Goal: Information Seeking & Learning: Find specific page/section

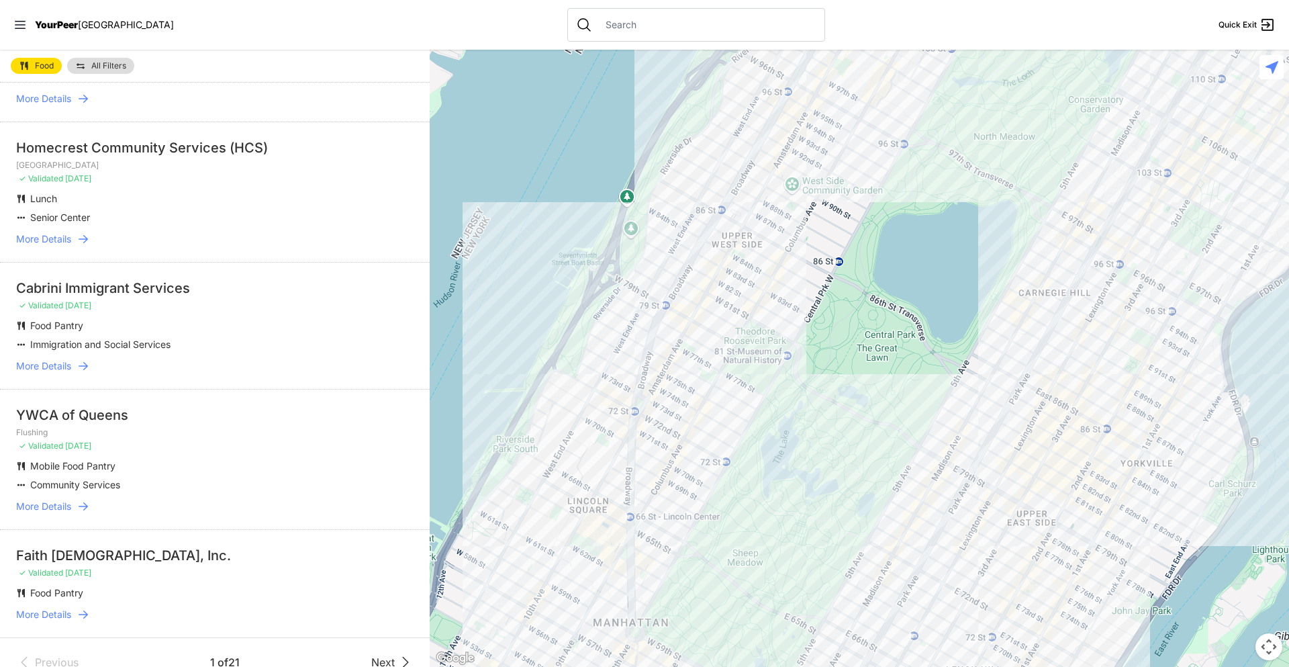
scroll to position [2306, 0]
click at [377, 653] on span "Next" at bounding box center [382, 661] width 23 height 16
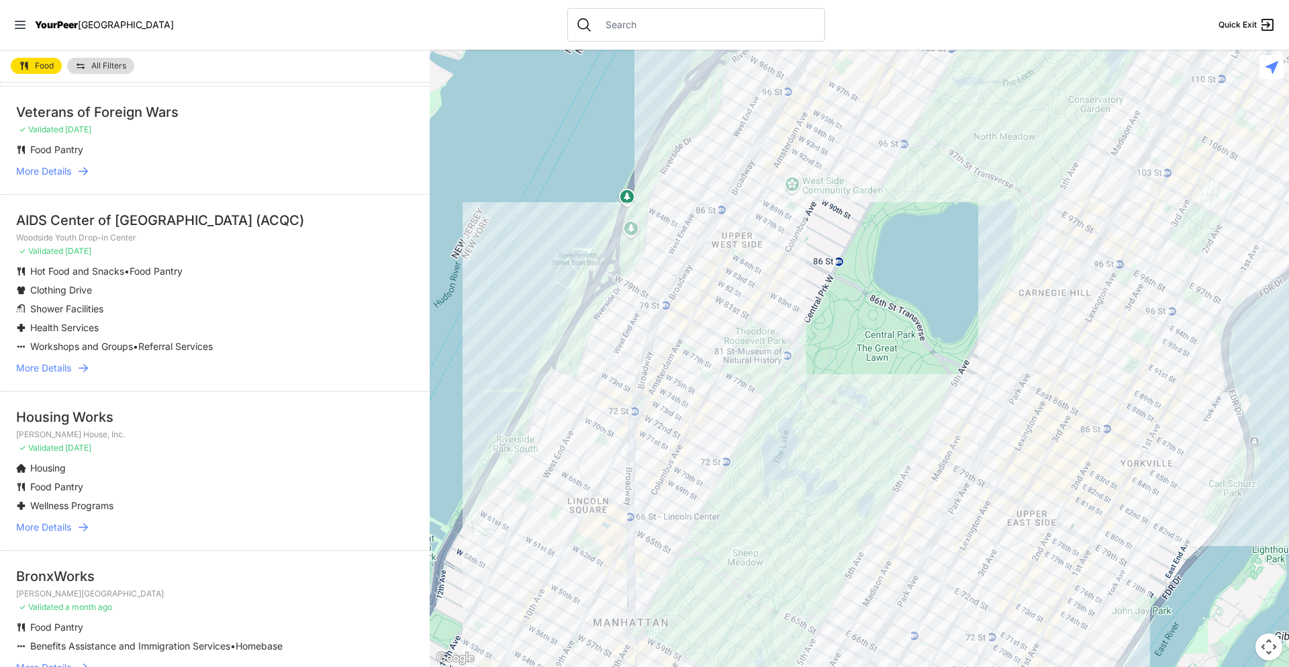
scroll to position [67, 0]
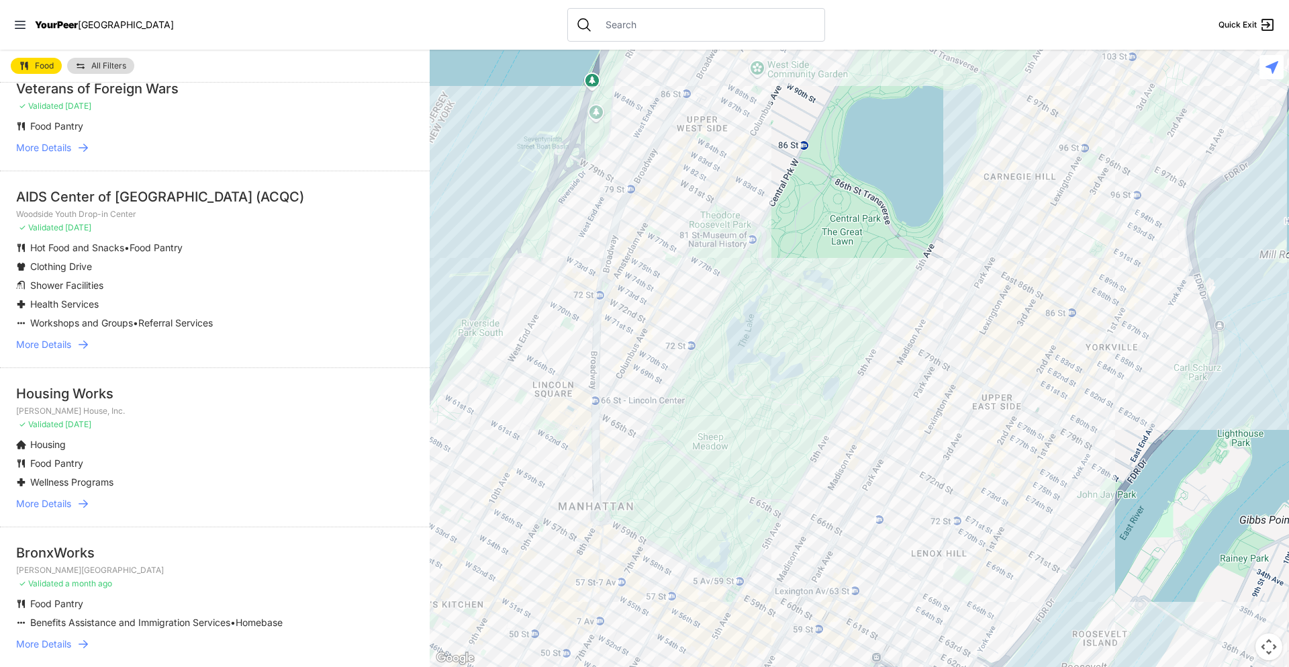
drag, startPoint x: 741, startPoint y: 415, endPoint x: 706, endPoint y: 293, distance: 126.4
click at [706, 293] on div at bounding box center [859, 358] width 859 height 617
click at [1006, 404] on div at bounding box center [859, 358] width 859 height 617
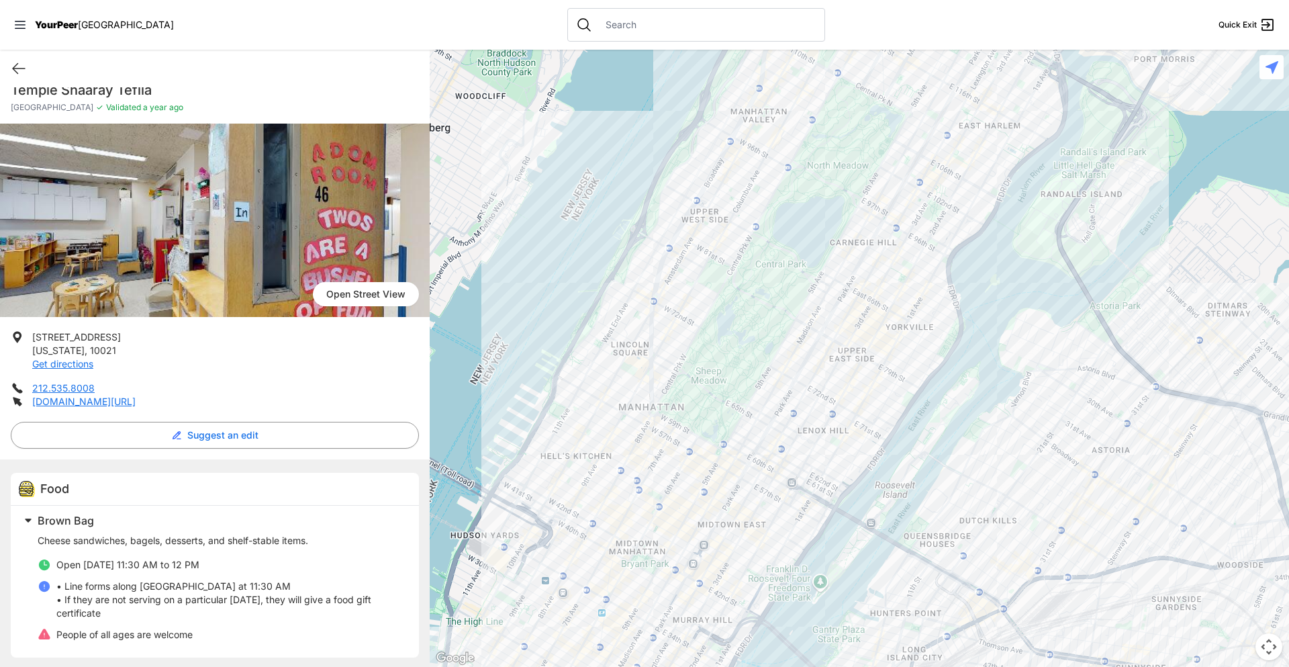
scroll to position [19, 0]
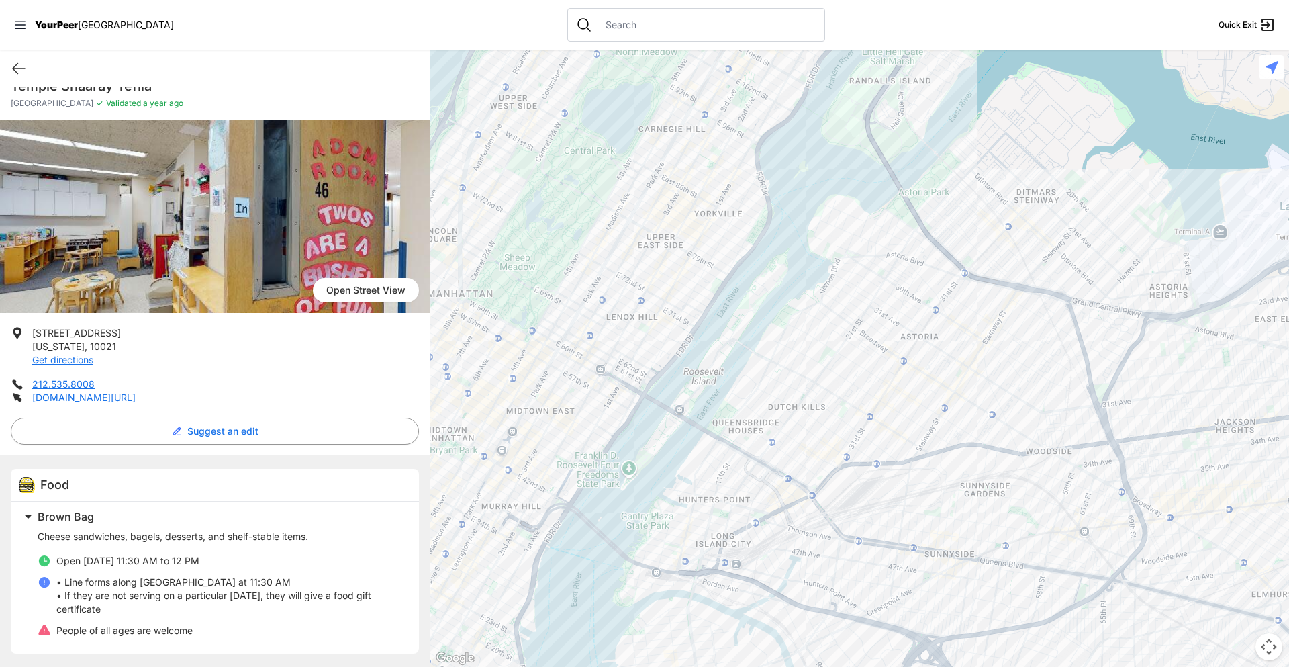
drag, startPoint x: 1022, startPoint y: 527, endPoint x: 830, endPoint y: 412, distance: 223.7
click at [830, 412] on div at bounding box center [859, 358] width 859 height 617
drag, startPoint x: 950, startPoint y: 524, endPoint x: 759, endPoint y: 450, distance: 204.8
click at [760, 450] on div at bounding box center [859, 358] width 859 height 617
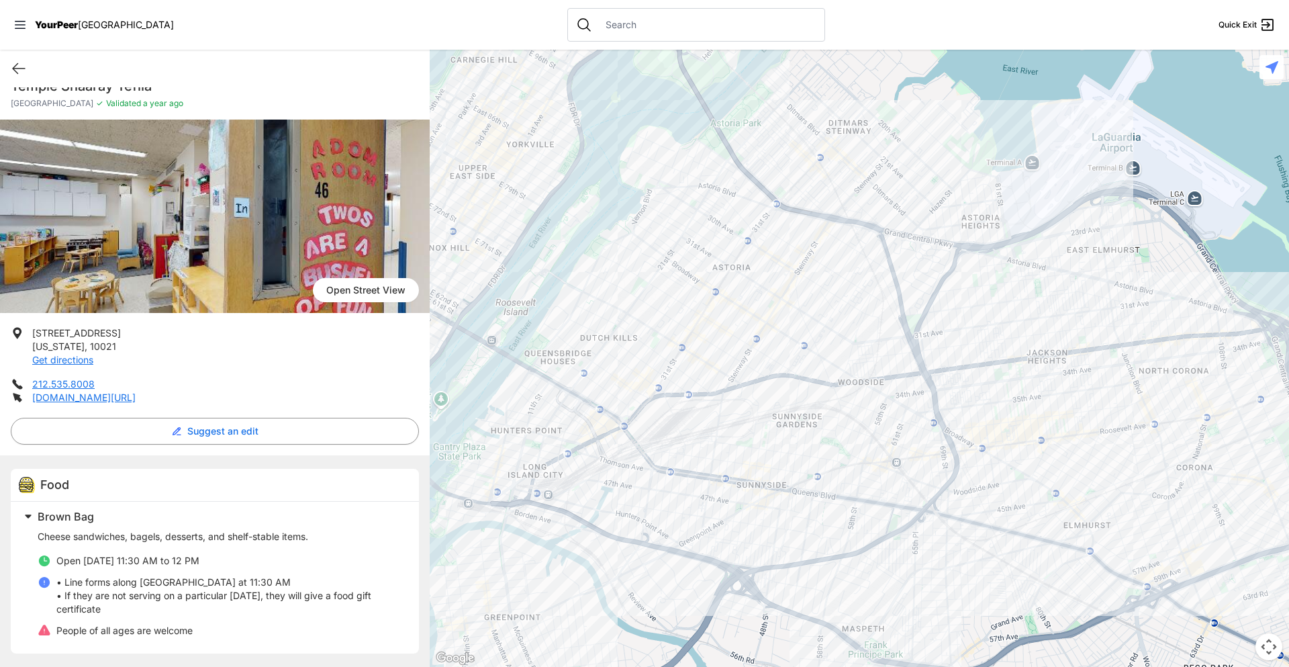
click at [899, 456] on div at bounding box center [859, 358] width 859 height 617
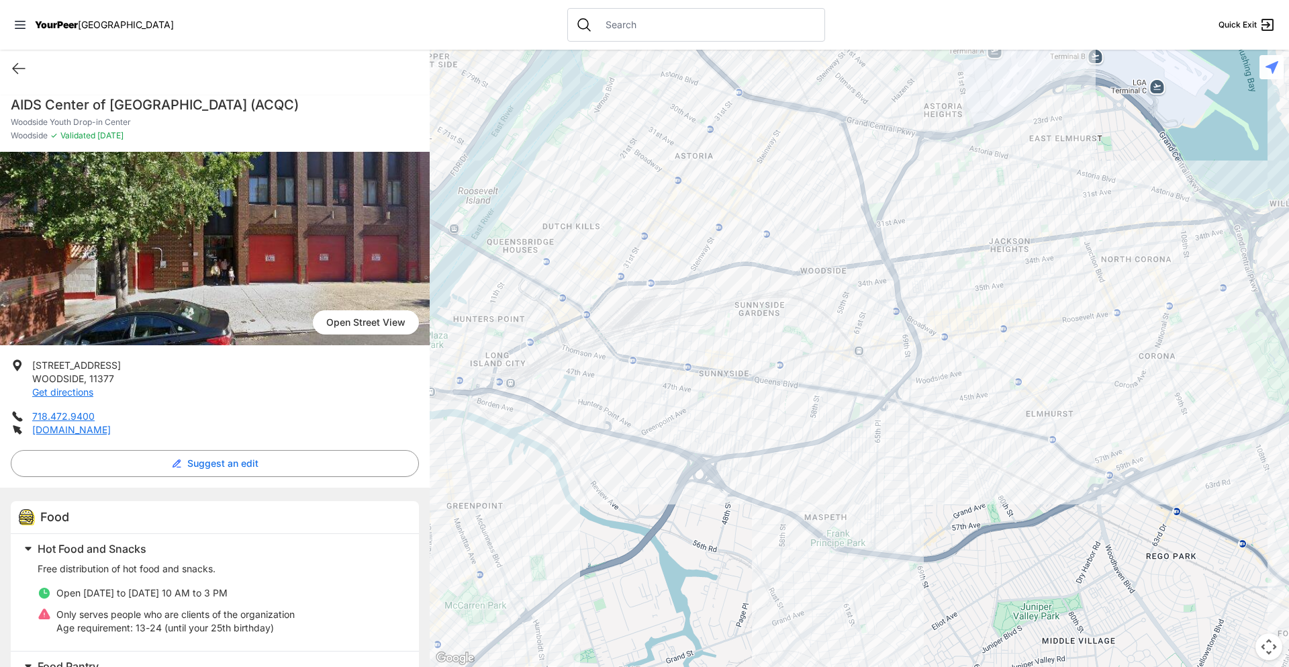
click at [867, 321] on div at bounding box center [859, 358] width 859 height 617
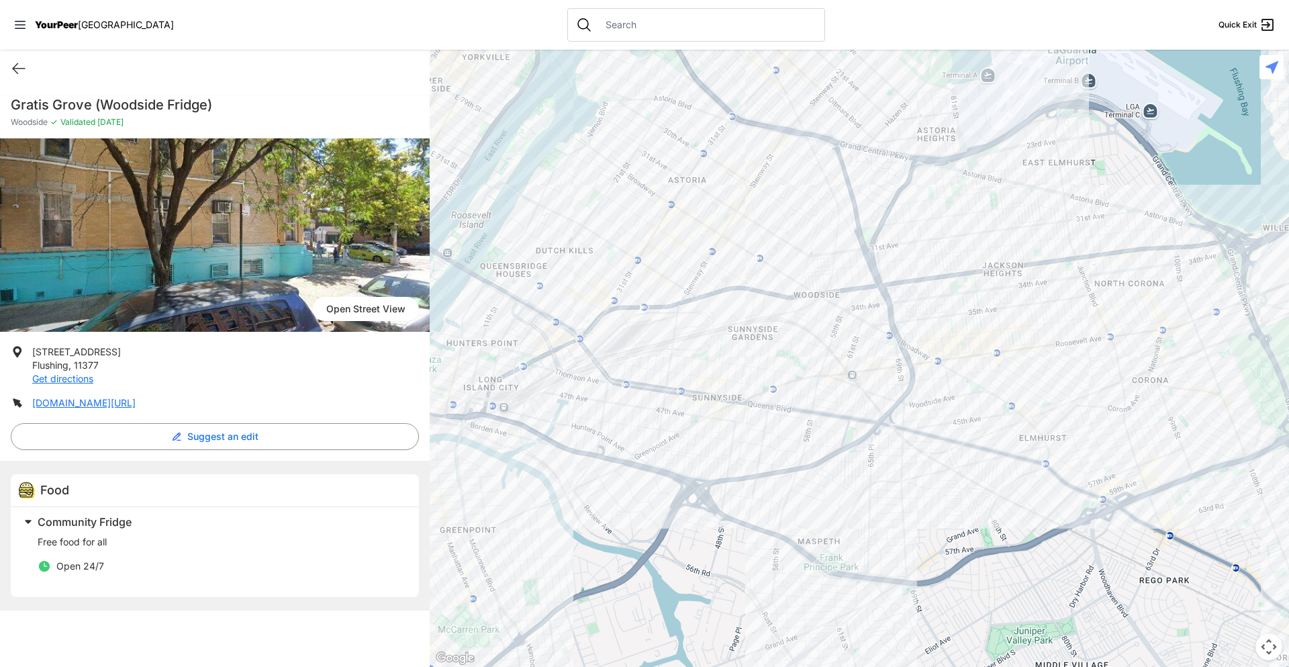
click at [889, 329] on div at bounding box center [859, 358] width 859 height 617
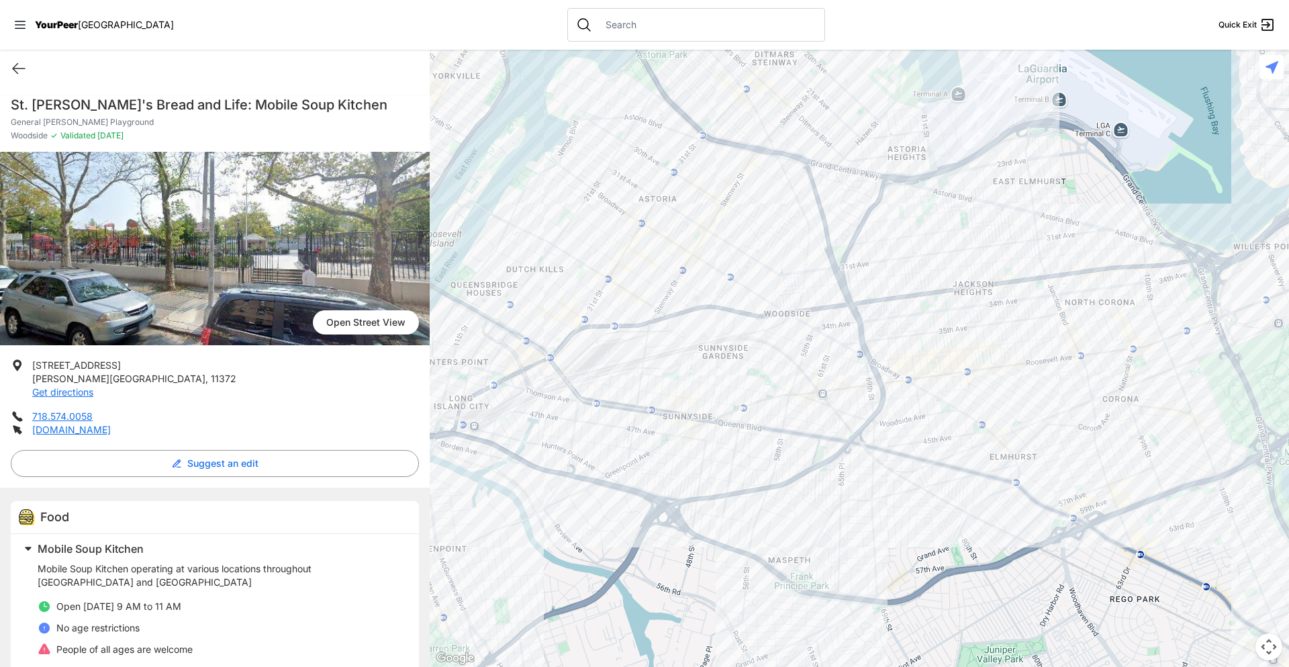
click at [888, 340] on div at bounding box center [859, 358] width 859 height 617
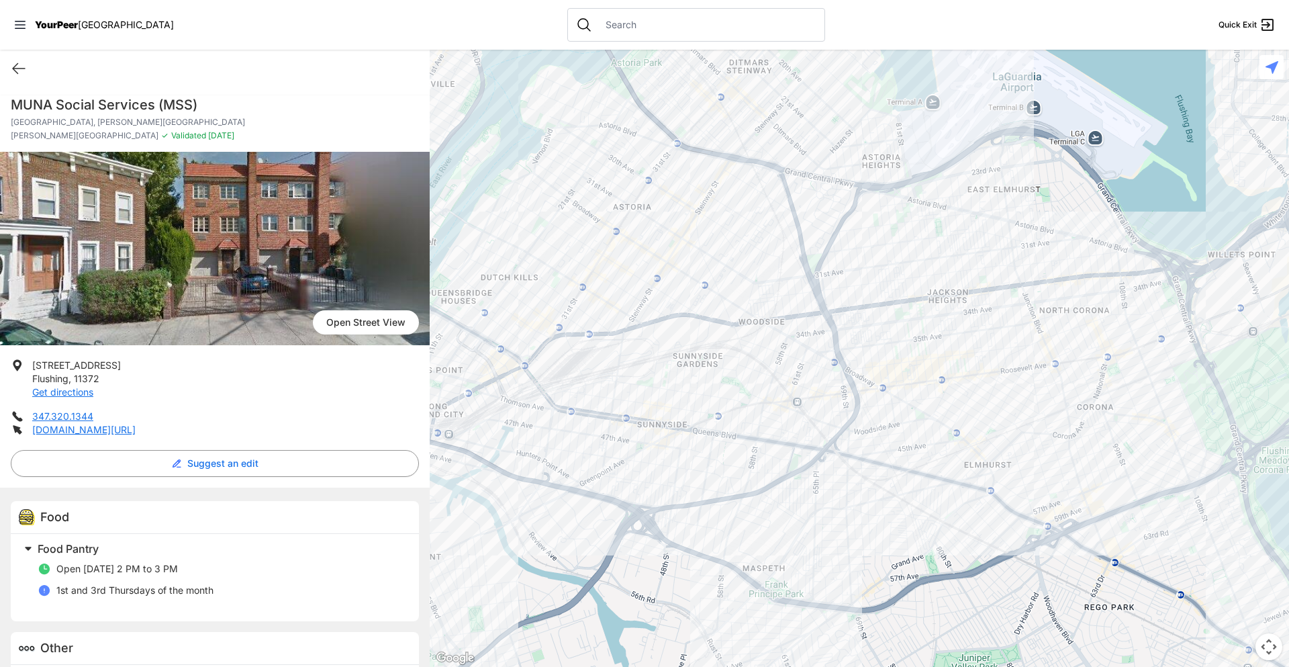
click at [949, 364] on div at bounding box center [859, 358] width 859 height 617
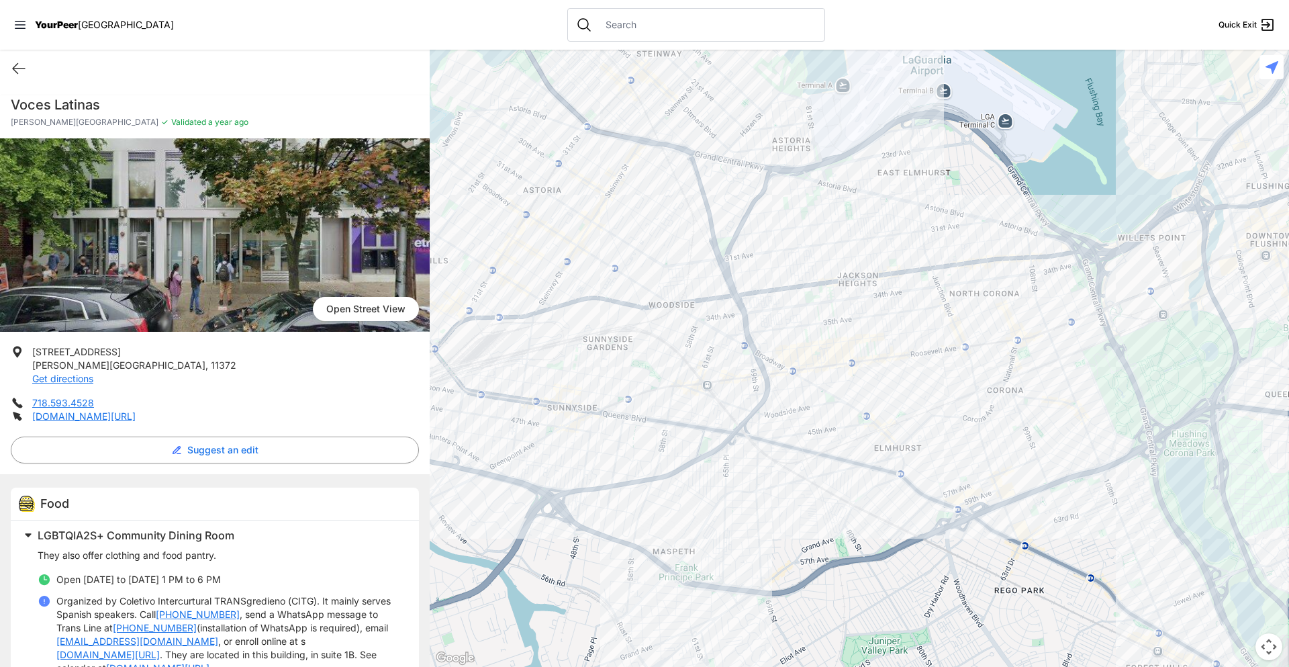
click at [939, 417] on div at bounding box center [859, 358] width 859 height 617
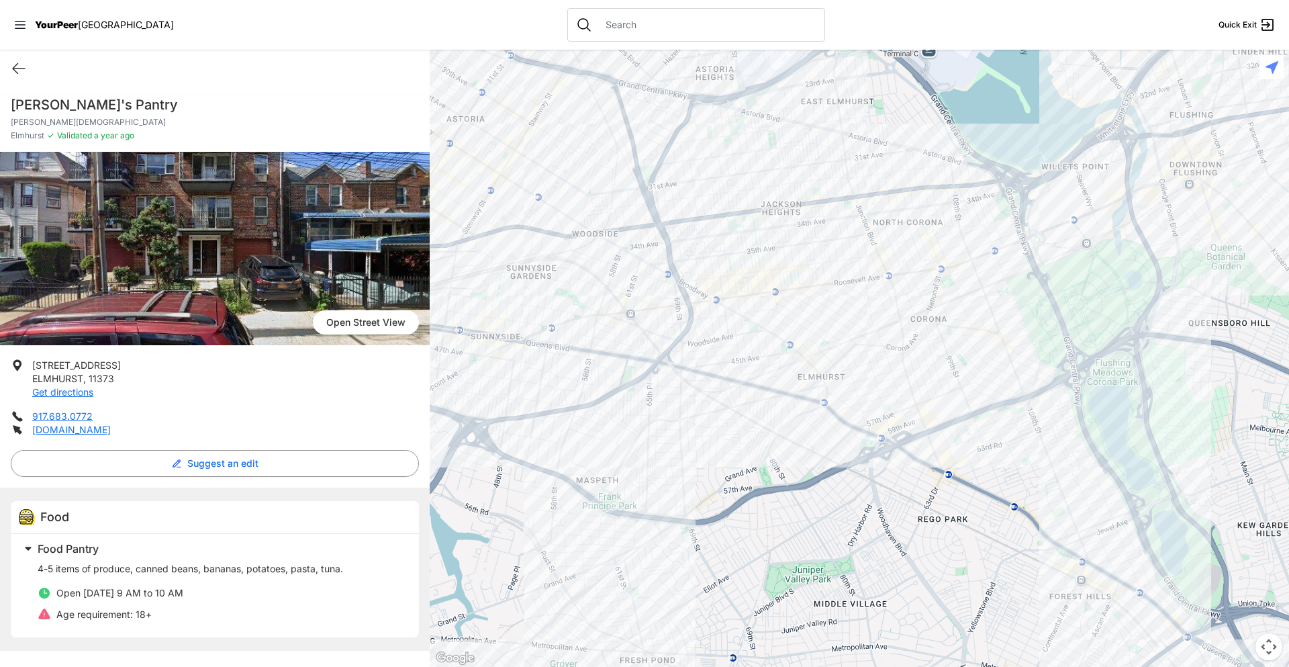
click at [1042, 438] on div at bounding box center [859, 358] width 859 height 617
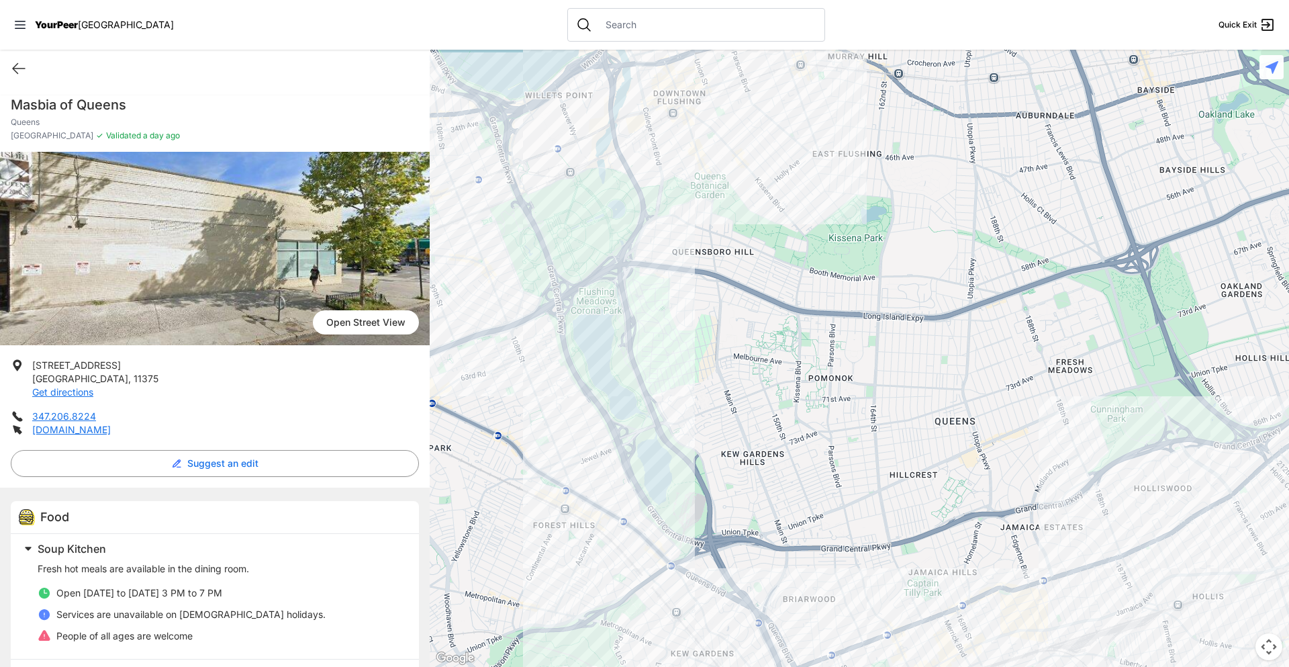
drag, startPoint x: 961, startPoint y: 411, endPoint x: 626, endPoint y: 432, distance: 335.6
click at [626, 432] on div at bounding box center [859, 358] width 859 height 617
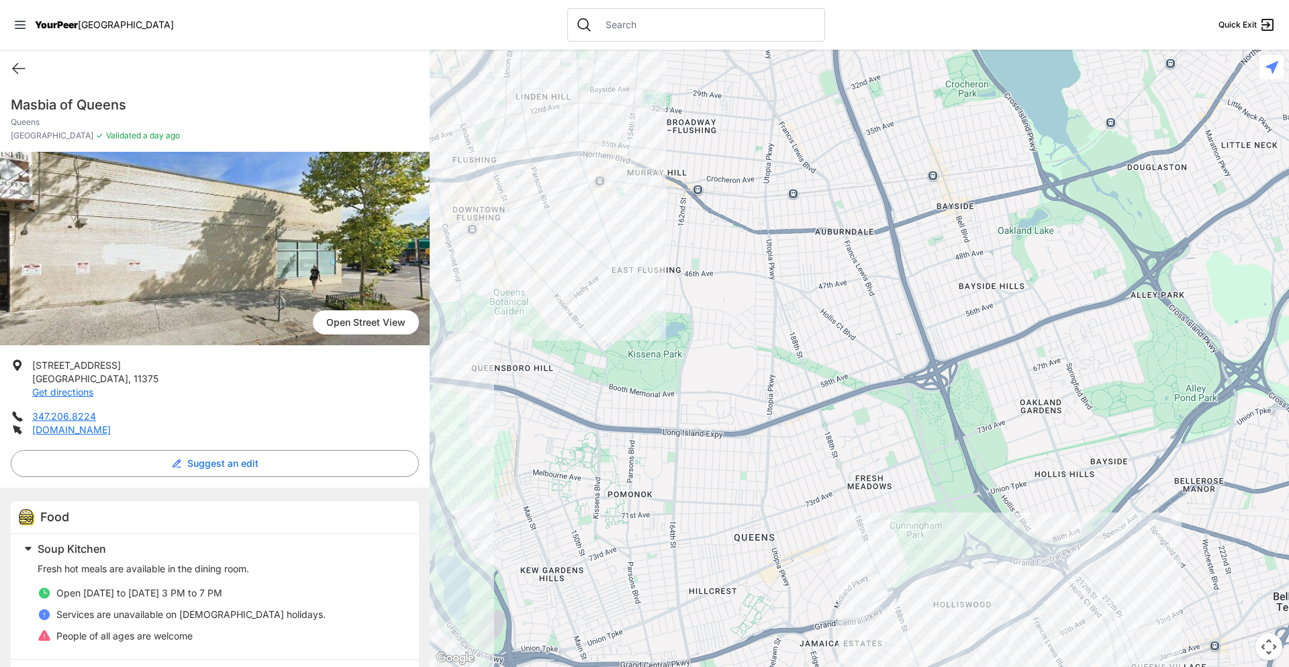
drag, startPoint x: 1128, startPoint y: 430, endPoint x: 922, endPoint y: 554, distance: 241.5
click at [922, 554] on div at bounding box center [859, 358] width 859 height 617
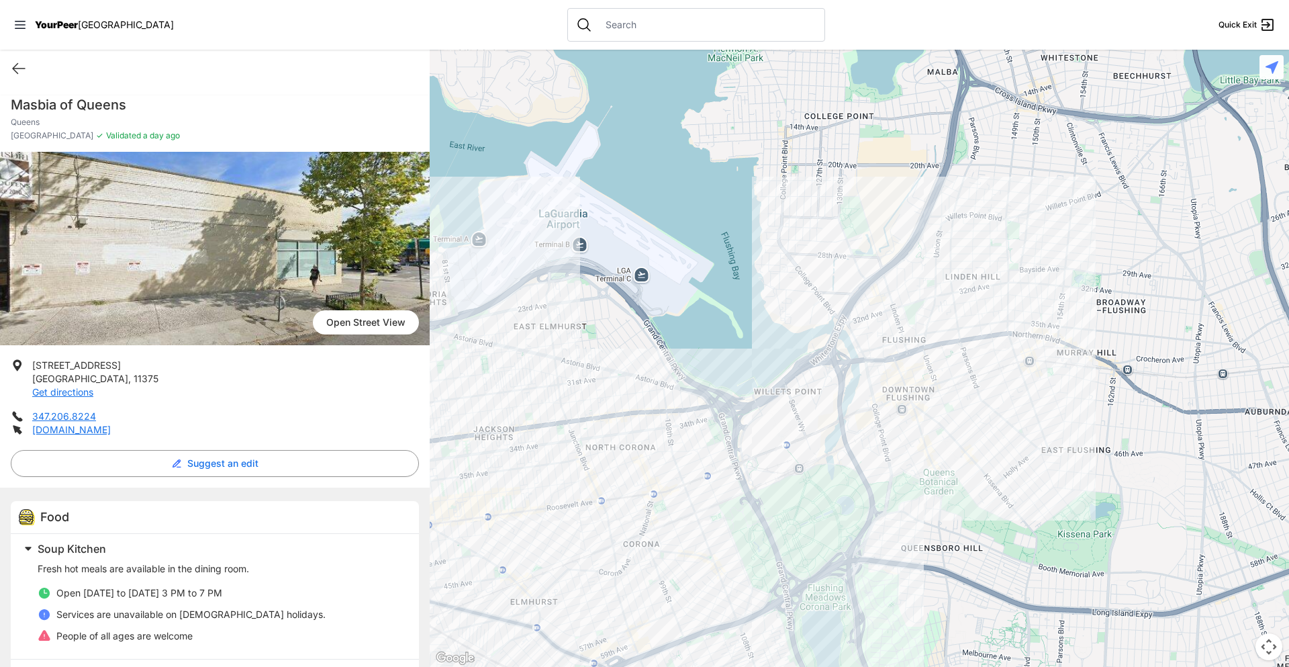
drag, startPoint x: 807, startPoint y: 373, endPoint x: 1279, endPoint y: 528, distance: 496.7
click at [1279, 538] on div at bounding box center [859, 358] width 859 height 617
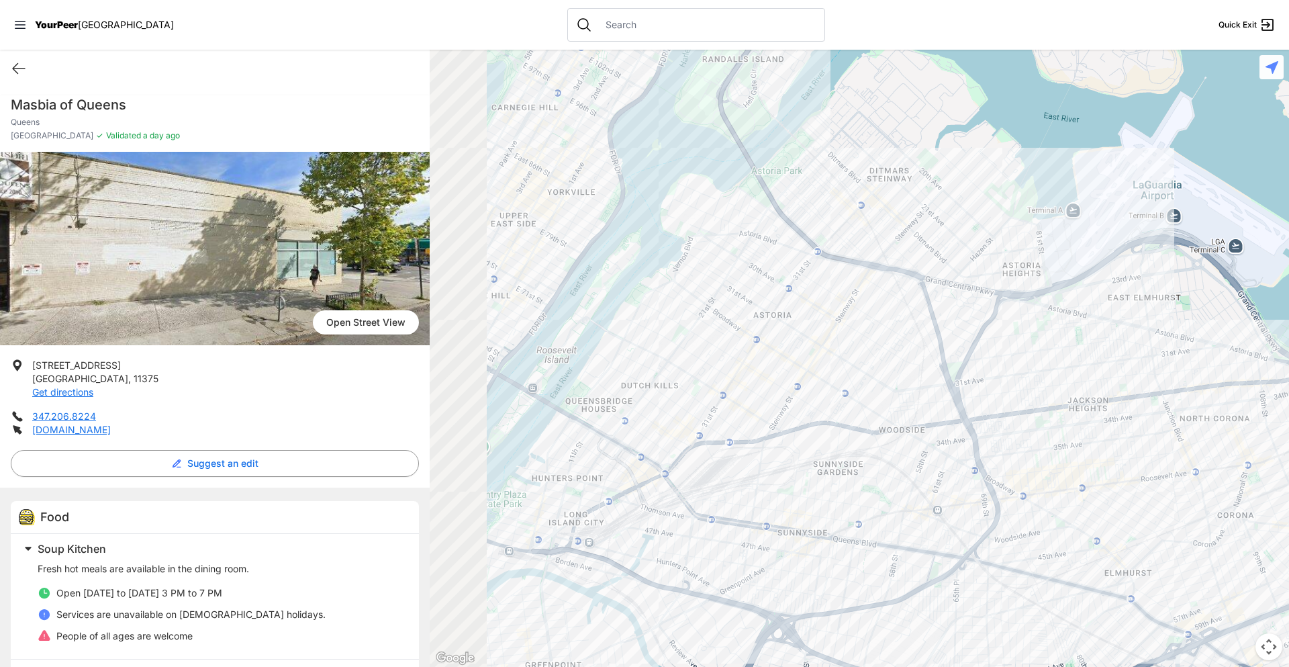
drag, startPoint x: 586, startPoint y: 370, endPoint x: 1144, endPoint y: 352, distance: 558.7
click at [1144, 352] on div at bounding box center [859, 358] width 859 height 617
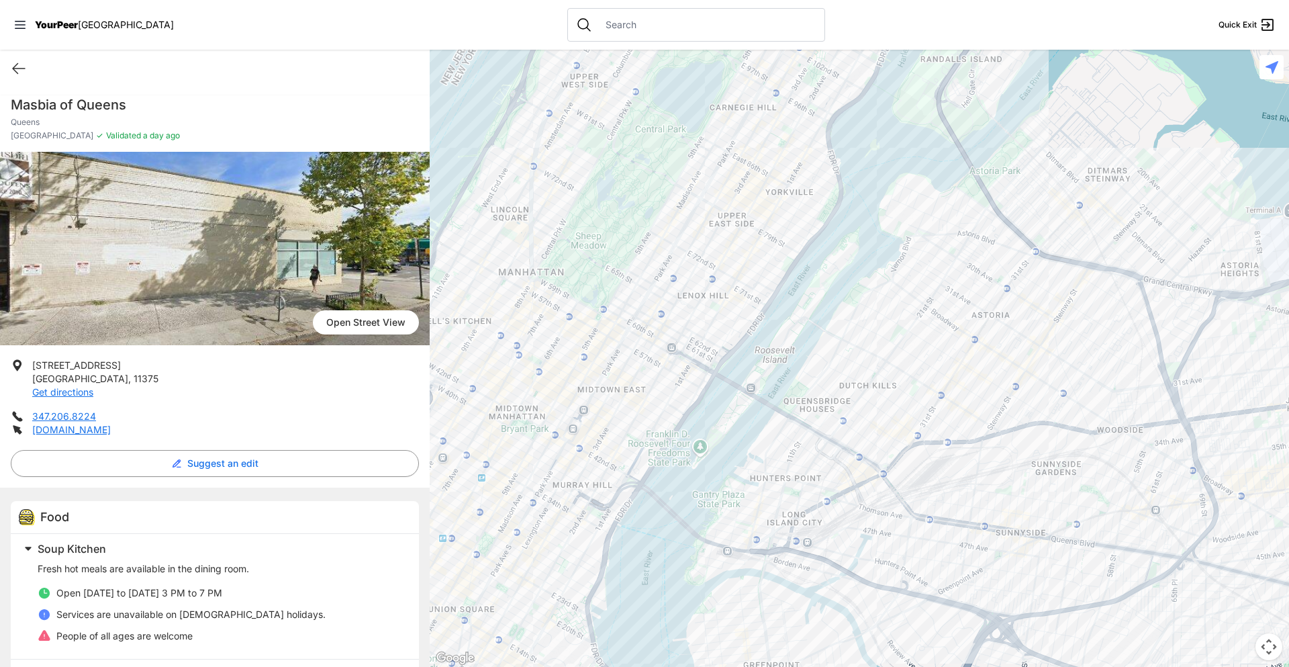
drag, startPoint x: 741, startPoint y: 381, endPoint x: 973, endPoint y: 381, distance: 232.2
click at [973, 381] on div at bounding box center [859, 358] width 859 height 617
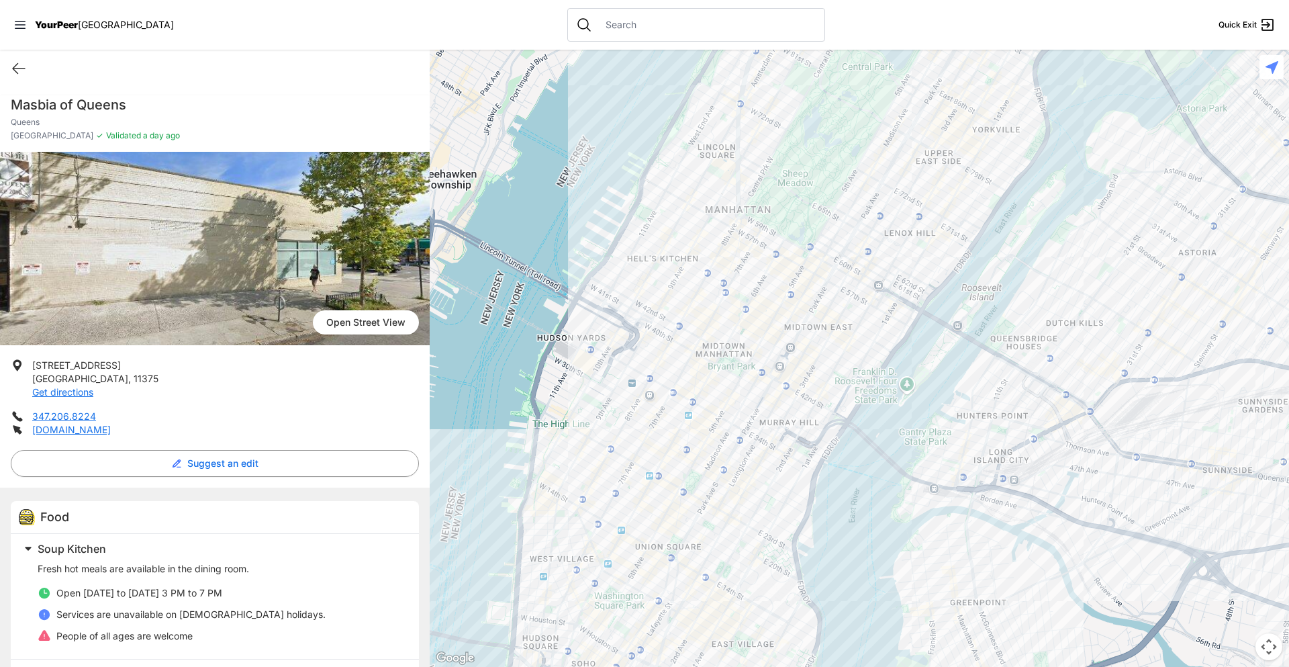
drag, startPoint x: 599, startPoint y: 452, endPoint x: 800, endPoint y: 390, distance: 210.2
click at [800, 390] on div at bounding box center [859, 358] width 859 height 617
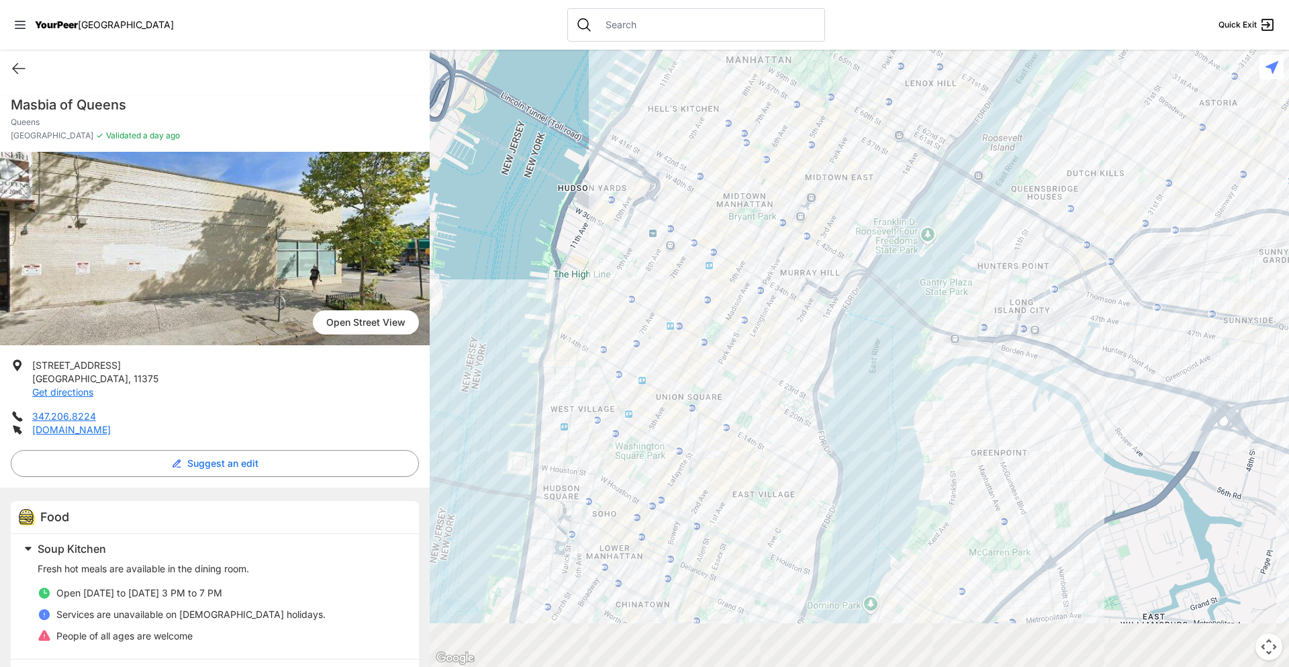
drag, startPoint x: 721, startPoint y: 497, endPoint x: 742, endPoint y: 344, distance: 154.4
click at [742, 344] on div at bounding box center [859, 358] width 859 height 617
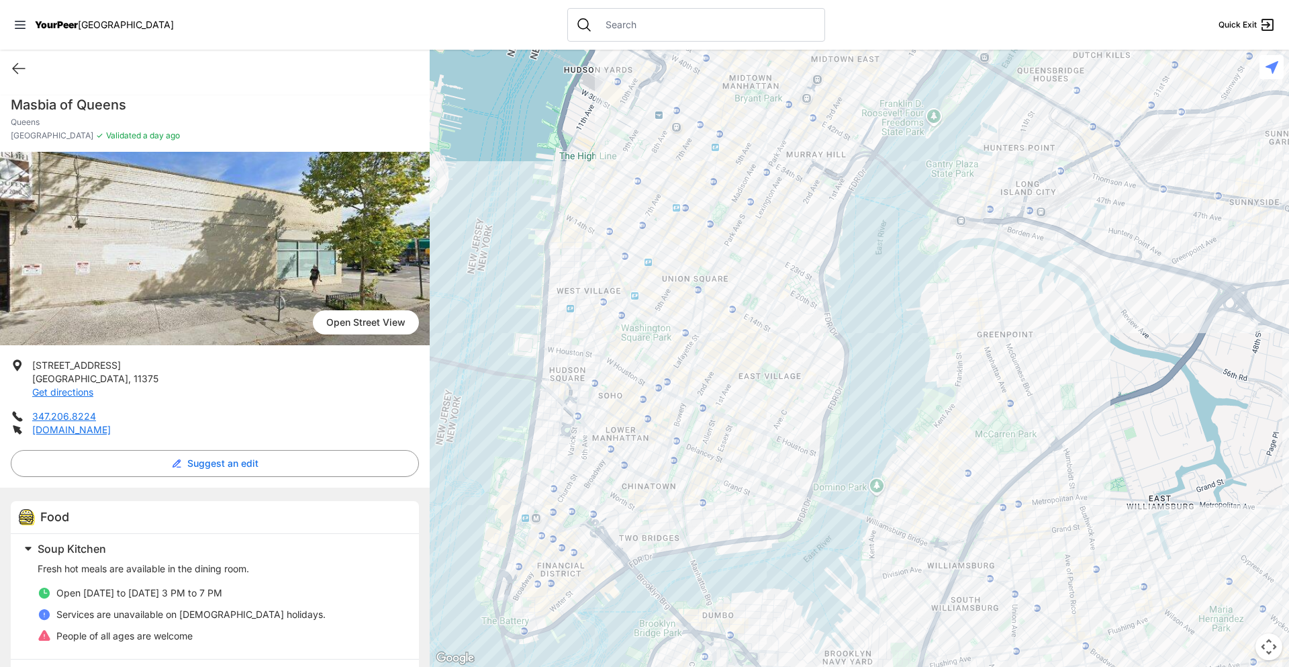
drag, startPoint x: 734, startPoint y: 515, endPoint x: 740, endPoint y: 397, distance: 118.3
click at [740, 397] on div at bounding box center [859, 358] width 859 height 617
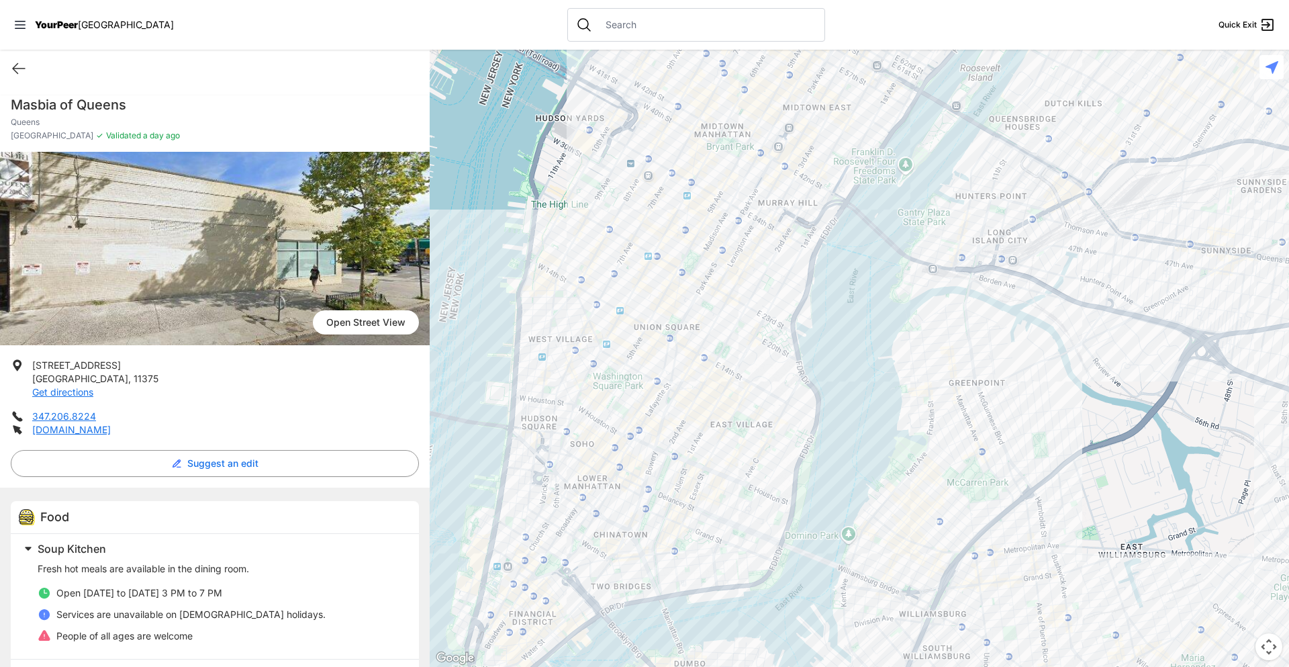
drag, startPoint x: 775, startPoint y: 424, endPoint x: 732, endPoint y: 395, distance: 51.2
click at [742, 479] on div at bounding box center [859, 358] width 859 height 617
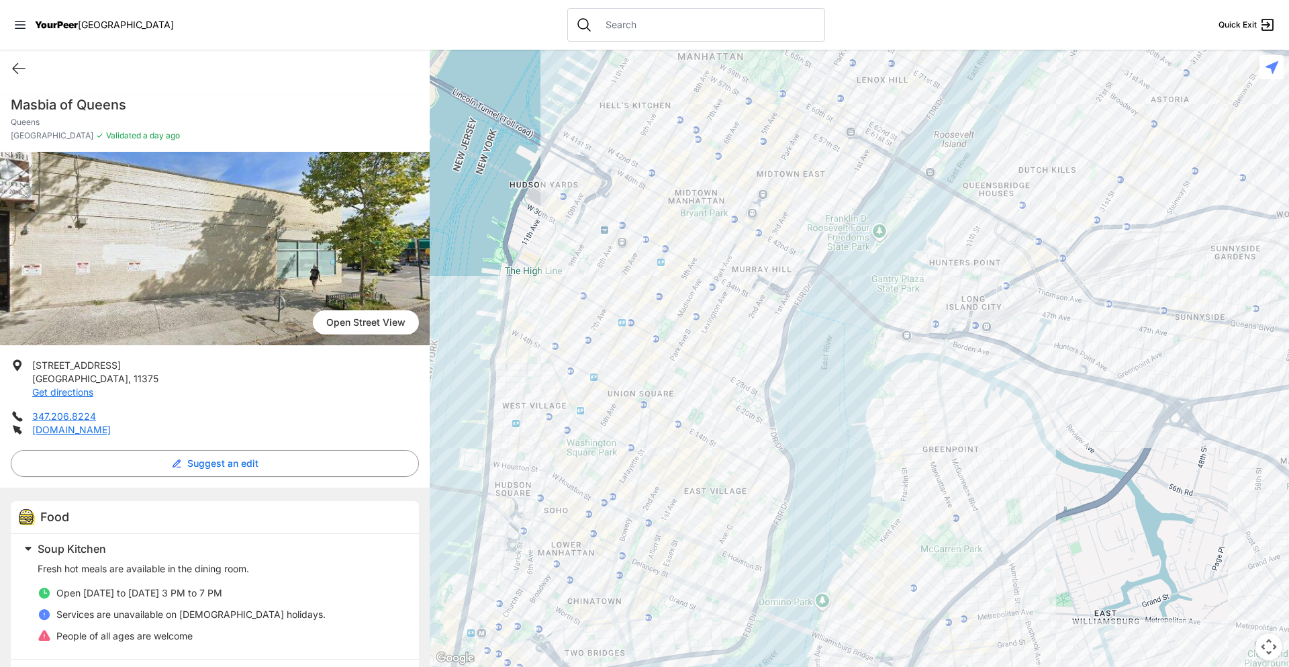
drag, startPoint x: 736, startPoint y: 354, endPoint x: 707, endPoint y: 440, distance: 90.6
click at [707, 440] on div at bounding box center [859, 358] width 859 height 617
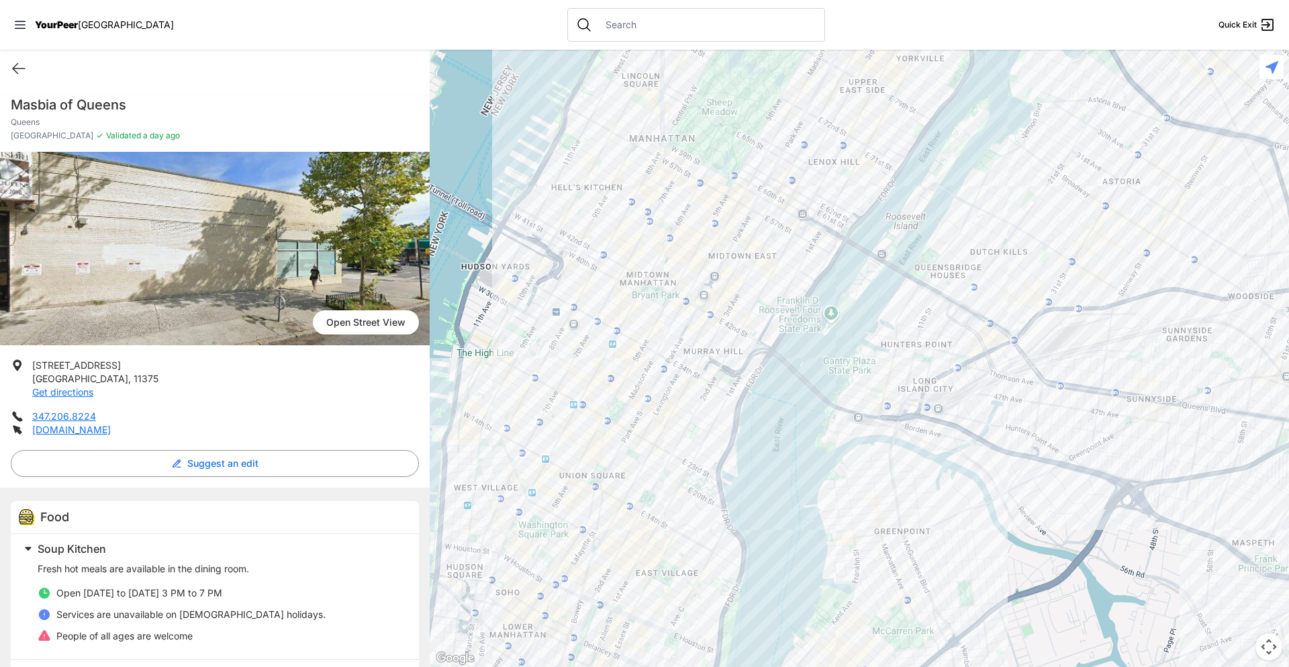
drag, startPoint x: 677, startPoint y: 355, endPoint x: 627, endPoint y: 442, distance: 100.2
click at [627, 442] on div at bounding box center [859, 358] width 859 height 617
click at [581, 364] on div at bounding box center [859, 358] width 859 height 617
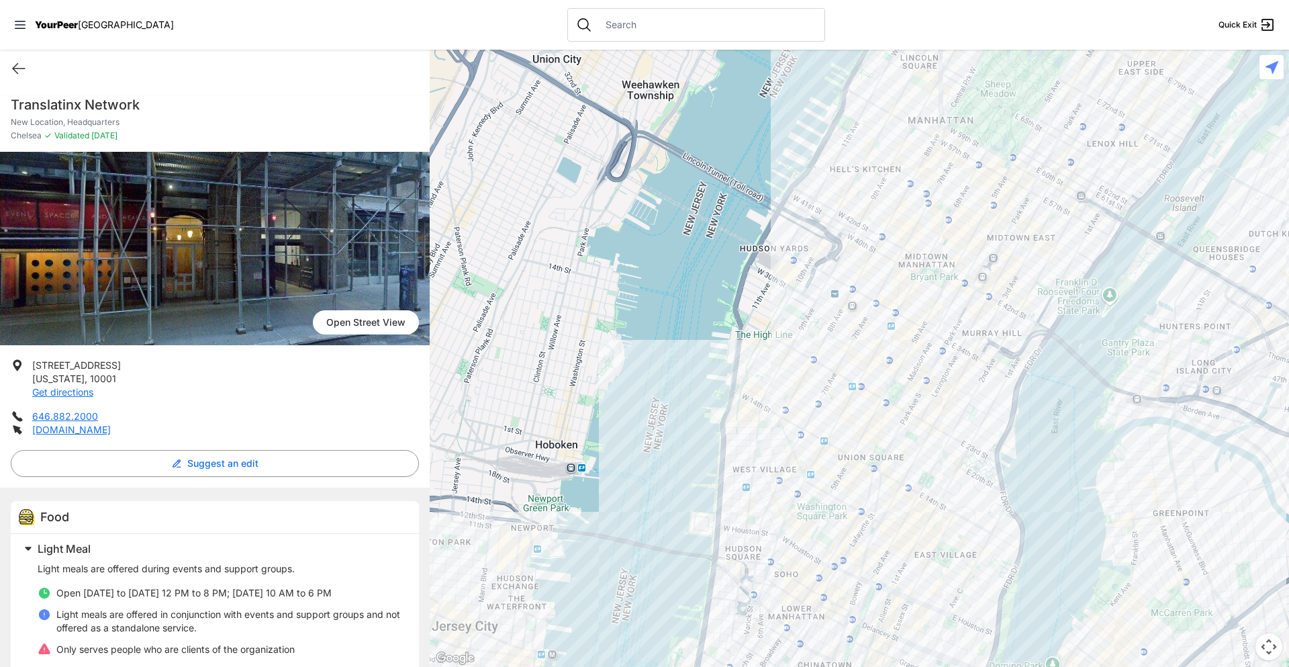
click at [862, 304] on div at bounding box center [859, 358] width 859 height 617
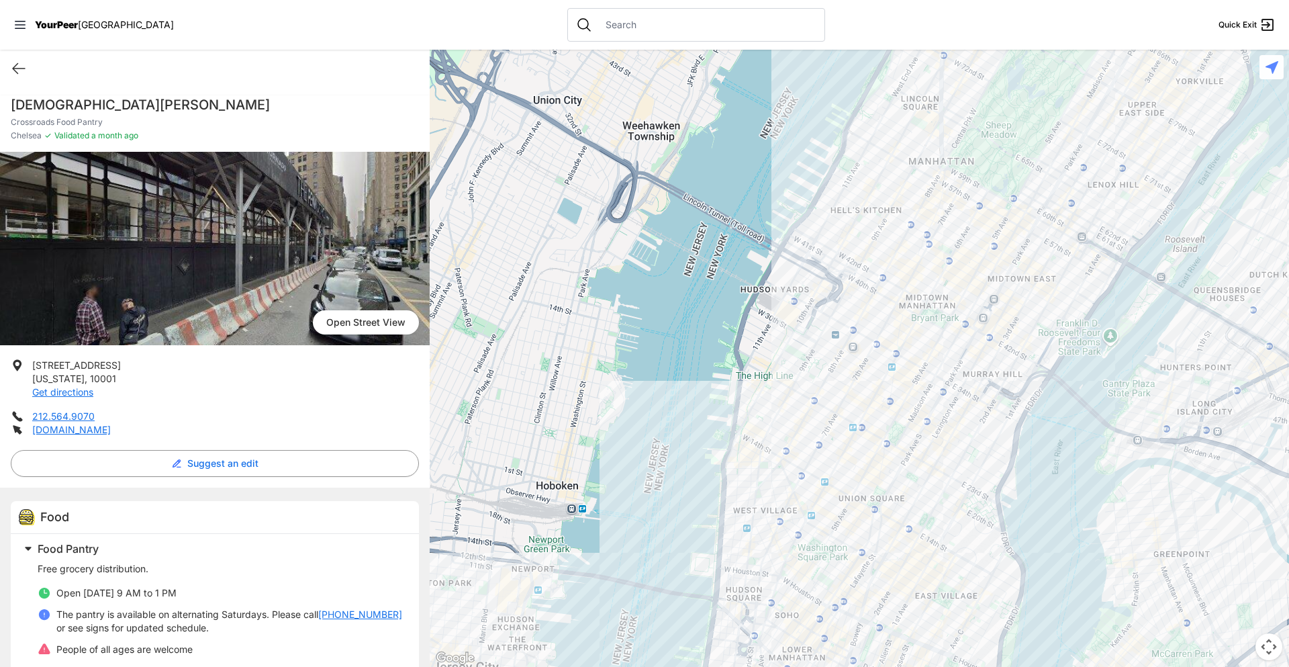
click at [877, 350] on div at bounding box center [859, 358] width 859 height 617
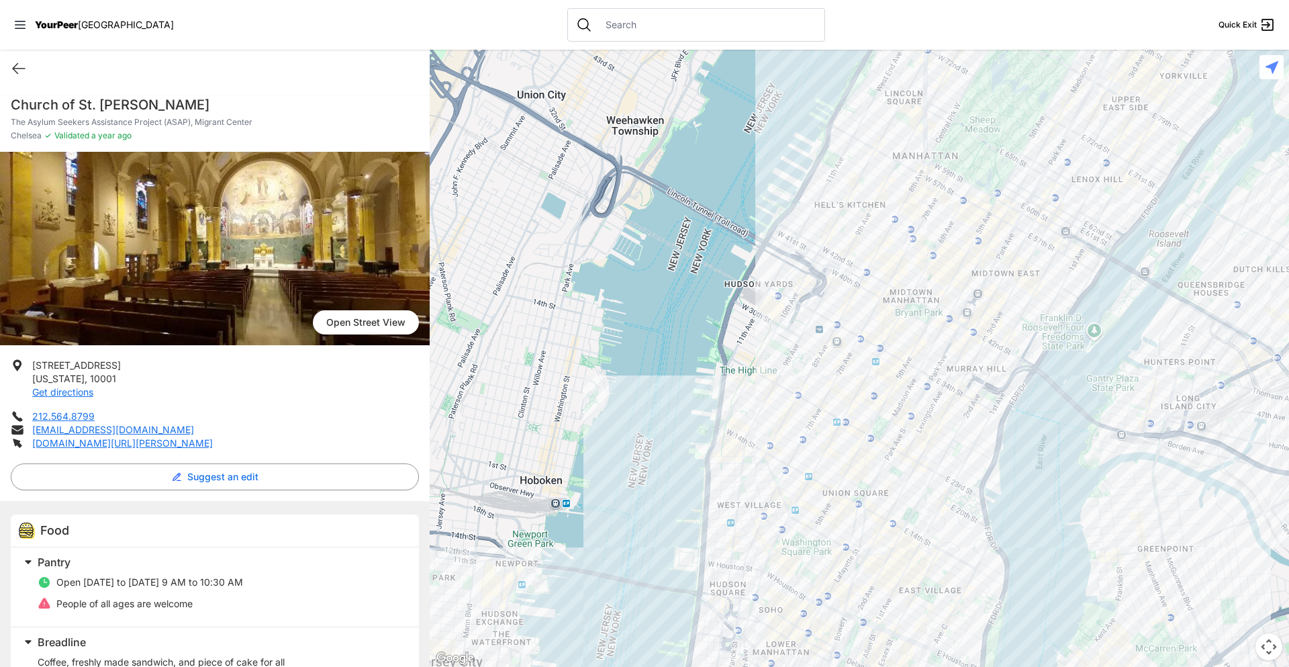
click at [829, 320] on div at bounding box center [859, 358] width 859 height 617
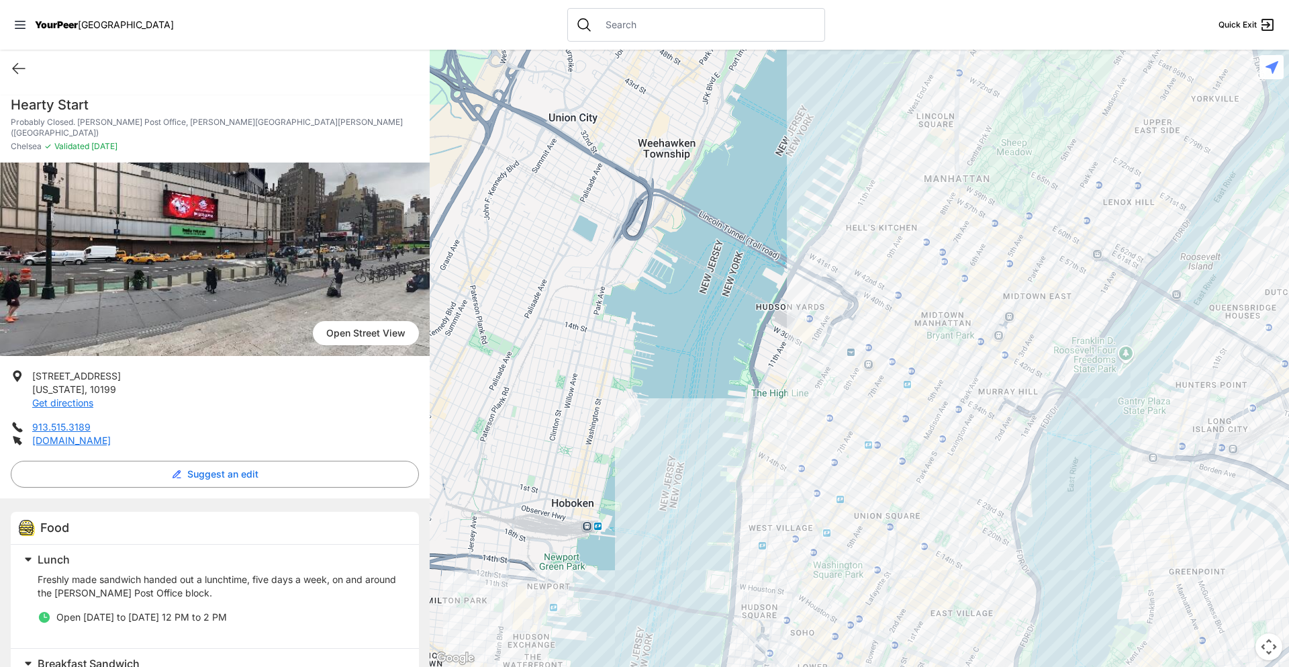
click at [828, 366] on div at bounding box center [859, 358] width 859 height 617
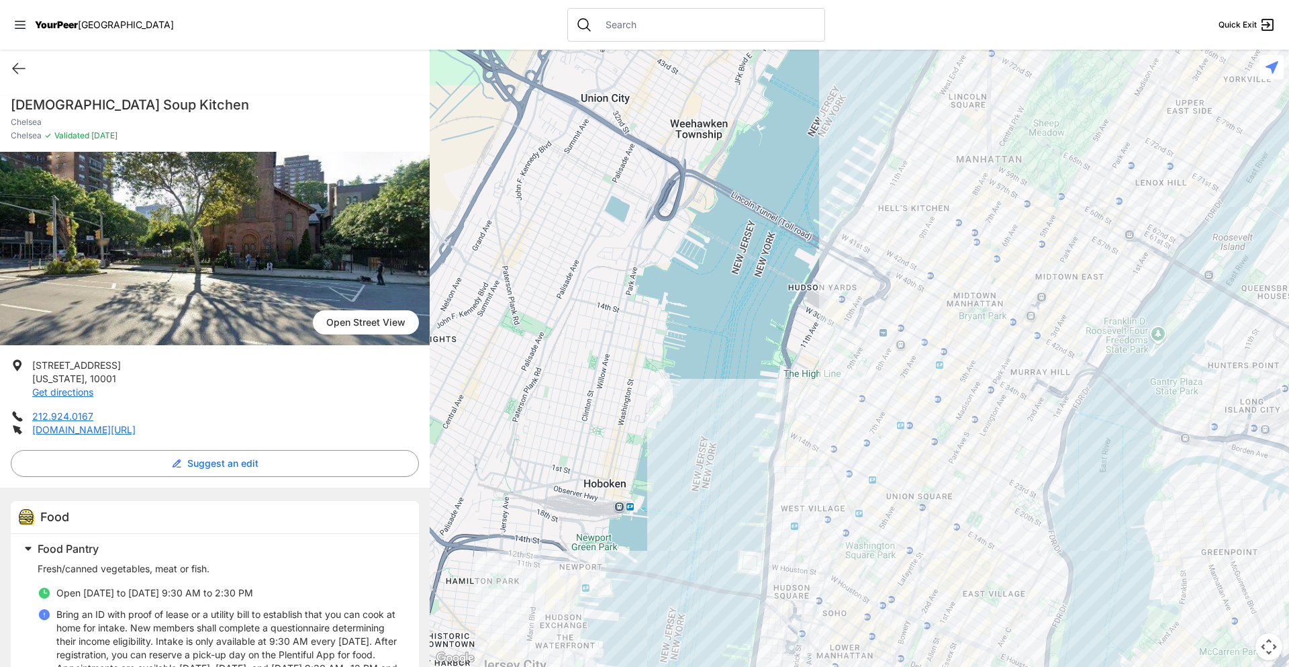
click at [869, 282] on div at bounding box center [859, 358] width 859 height 617
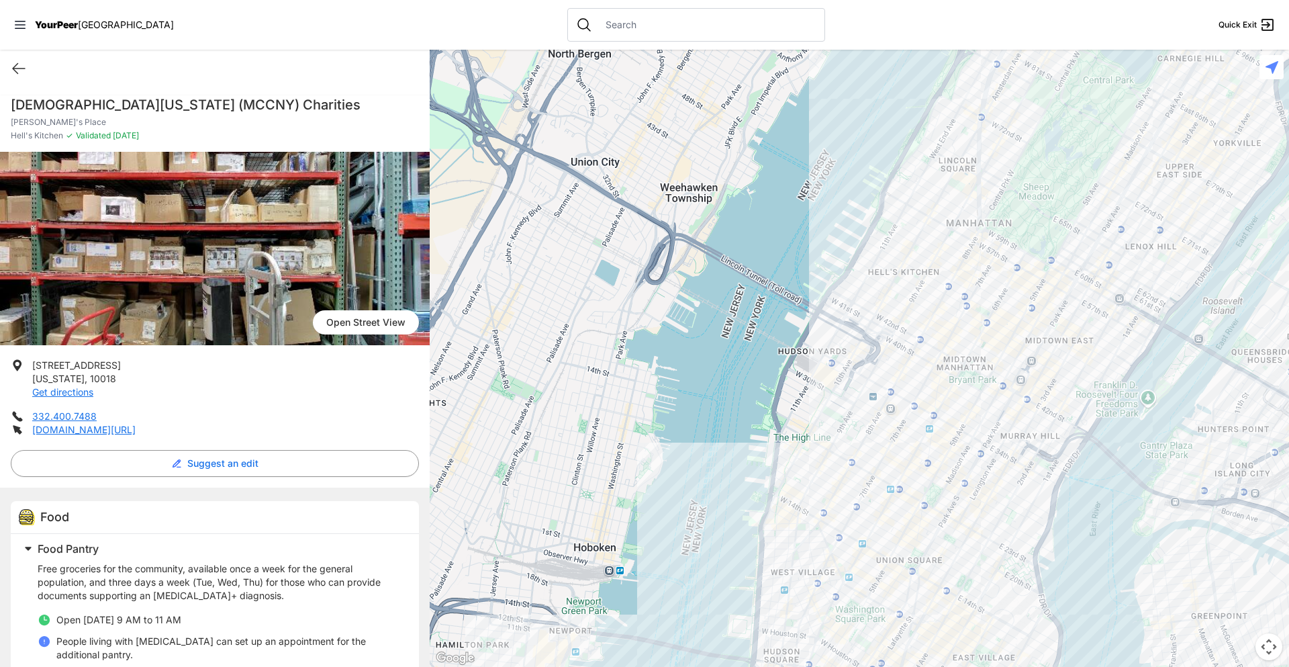
click at [867, 313] on div at bounding box center [859, 358] width 859 height 617
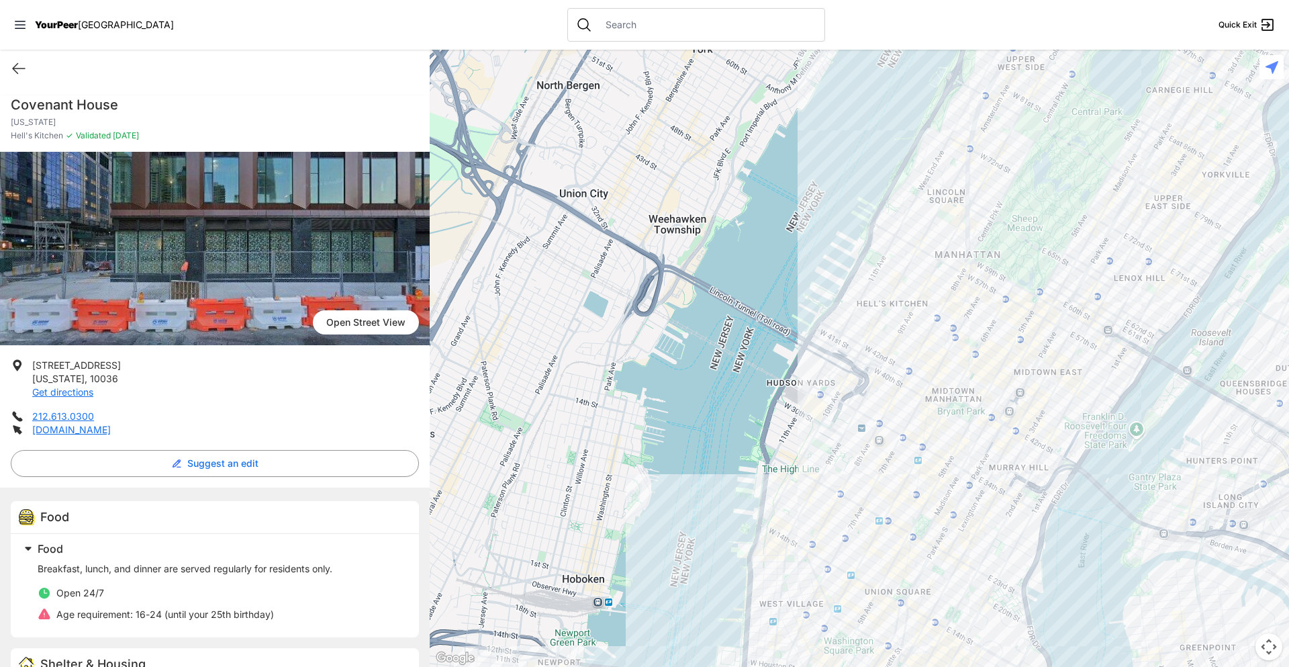
click at [954, 310] on div at bounding box center [859, 358] width 859 height 617
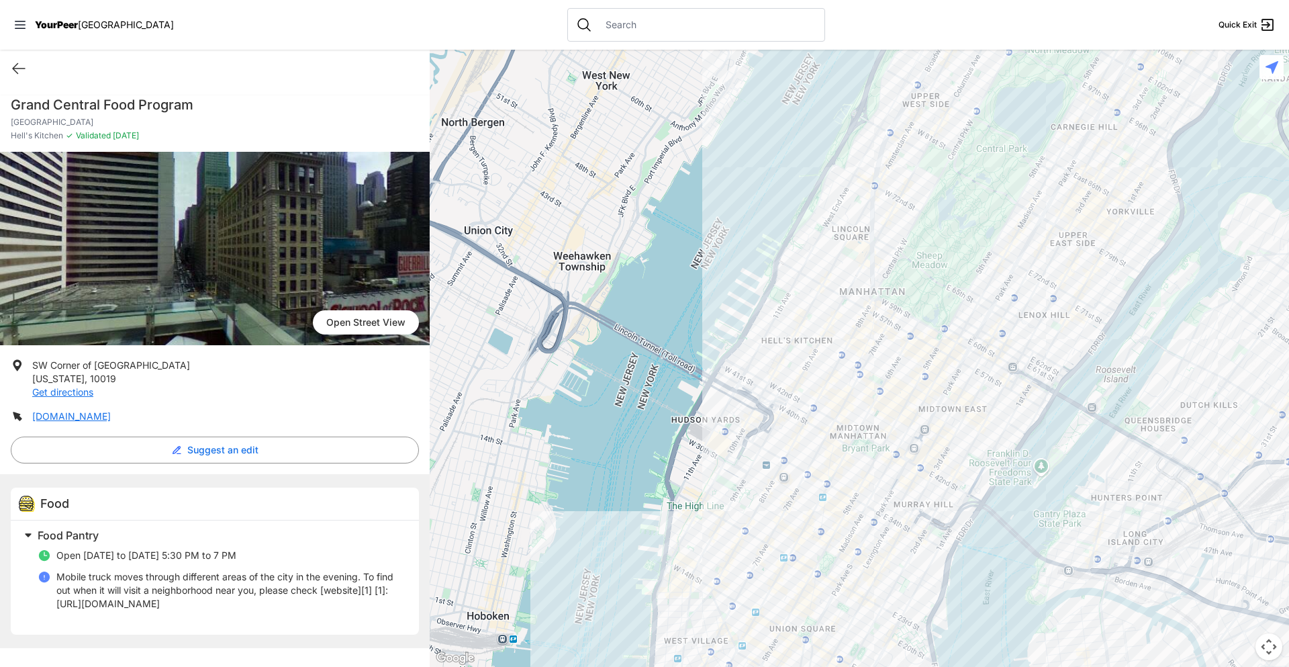
click at [966, 328] on div at bounding box center [859, 358] width 859 height 617
